Goal: Check status: Check status

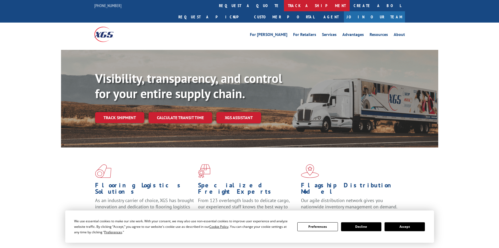
click at [284, 9] on link "track a shipment" at bounding box center [317, 5] width 66 height 11
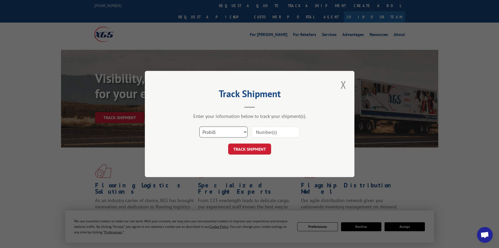
click at [218, 133] on select "Select category... Probill BOL PO" at bounding box center [223, 131] width 48 height 11
select select "bol"
click at [199, 126] on select "Select category... Probill BOL PO" at bounding box center [223, 131] width 48 height 11
click at [259, 134] on input at bounding box center [275, 131] width 48 height 11
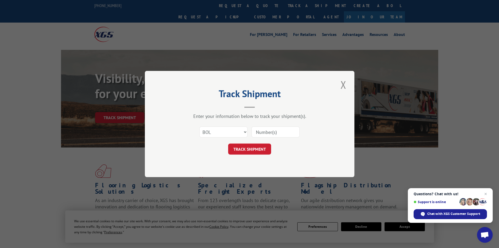
paste input "5953568"
type input "5953568"
click at [256, 145] on button "TRACK SHIPMENT" at bounding box center [249, 148] width 43 height 11
